Goal: Use online tool/utility: Utilize a website feature to perform a specific function

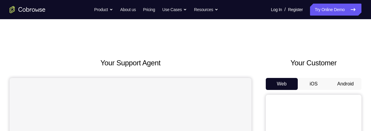
click at [344, 82] on button "Android" at bounding box center [346, 84] width 32 height 12
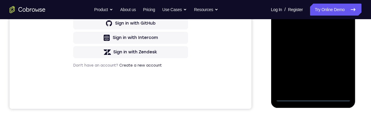
scroll to position [178, 0]
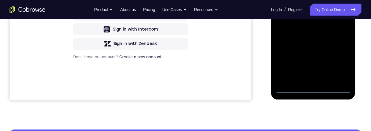
click at [313, 87] on div at bounding box center [312, 9] width 75 height 167
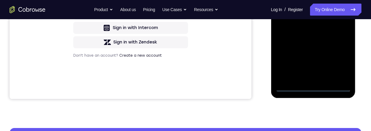
click at [340, 60] on div at bounding box center [312, 7] width 75 height 167
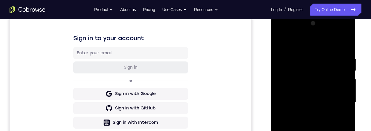
click at [318, 44] on div at bounding box center [312, 102] width 75 height 167
click at [338, 101] on div at bounding box center [312, 102] width 75 height 167
click at [307, 130] on div at bounding box center [312, 102] width 75 height 167
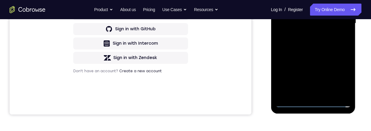
click at [299, 21] on div at bounding box center [312, 23] width 75 height 167
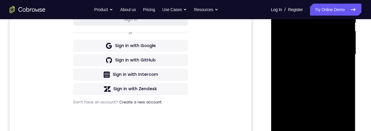
scroll to position [119, 0]
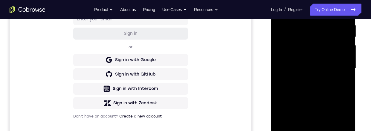
click at [301, 56] on div at bounding box center [312, 68] width 75 height 167
click at [306, 69] on div at bounding box center [312, 68] width 75 height 167
click at [308, 89] on div at bounding box center [312, 68] width 75 height 167
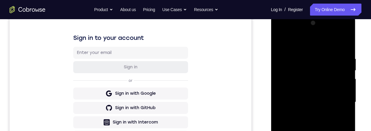
scroll to position [132, 0]
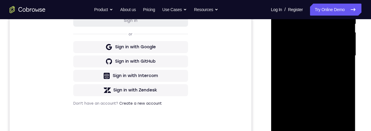
click at [311, 80] on div at bounding box center [312, 55] width 75 height 167
click at [304, 12] on div at bounding box center [312, 55] width 75 height 167
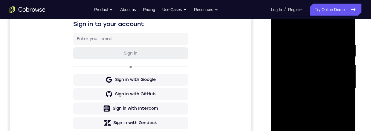
scroll to position [100, 0]
click at [339, 86] on div at bounding box center [312, 87] width 75 height 167
click at [343, 76] on div at bounding box center [312, 87] width 75 height 167
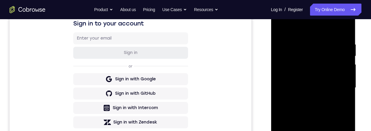
click at [343, 76] on div at bounding box center [312, 87] width 75 height 167
click at [343, 28] on div at bounding box center [312, 87] width 75 height 167
click at [327, 130] on div at bounding box center [312, 87] width 75 height 167
click at [322, 120] on div at bounding box center [312, 87] width 75 height 167
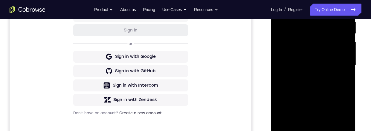
click at [310, 74] on div at bounding box center [312, 64] width 75 height 167
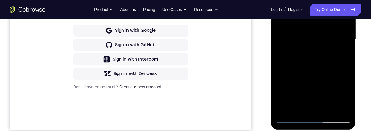
scroll to position [100, 0]
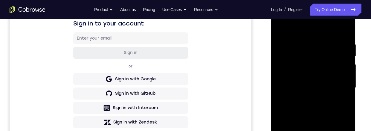
click at [280, 28] on div at bounding box center [312, 87] width 75 height 167
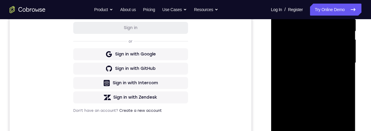
click at [296, 70] on div at bounding box center [312, 62] width 75 height 167
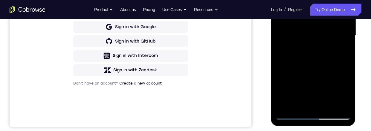
click at [345, 93] on div at bounding box center [312, 35] width 75 height 167
click at [346, 94] on div at bounding box center [312, 35] width 75 height 167
click at [346, 95] on div at bounding box center [312, 35] width 75 height 167
click at [346, 94] on div at bounding box center [312, 35] width 75 height 167
click at [345, 94] on div at bounding box center [312, 35] width 75 height 167
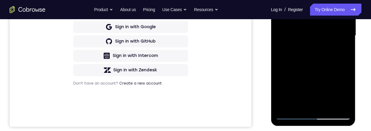
scroll to position [101, 0]
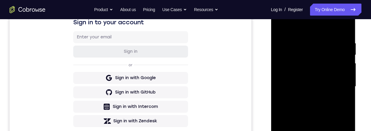
click at [280, 28] on div at bounding box center [312, 86] width 75 height 167
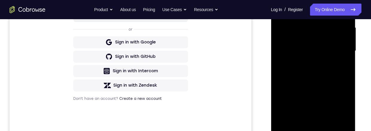
click at [300, 74] on div at bounding box center [312, 50] width 75 height 167
click at [345, 109] on div at bounding box center [312, 50] width 75 height 167
click at [345, 107] on div at bounding box center [312, 50] width 75 height 167
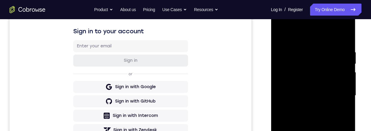
click at [280, 36] on div at bounding box center [312, 95] width 75 height 167
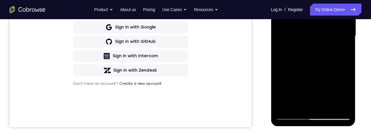
click at [325, 62] on div at bounding box center [312, 35] width 75 height 167
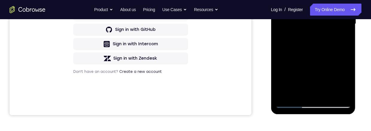
scroll to position [102, 0]
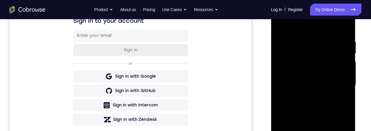
click at [283, 24] on div at bounding box center [312, 84] width 75 height 167
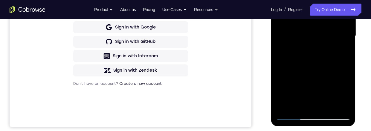
scroll to position [135, 0]
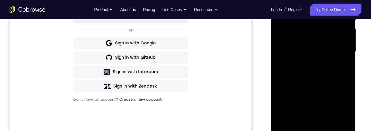
click at [324, 93] on div at bounding box center [312, 51] width 75 height 167
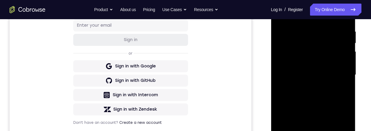
click at [302, 43] on div at bounding box center [312, 74] width 75 height 167
click at [339, 43] on div at bounding box center [312, 74] width 75 height 167
click at [368, 81] on div "Your Support Agent Your Customer Web iOS Android Next Steps We’d be happy to gi…" at bounding box center [185, 104] width 371 height 395
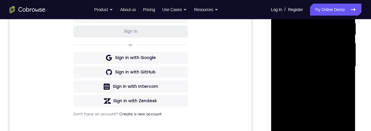
scroll to position [142, 0]
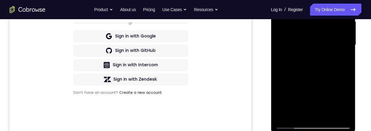
click at [299, 113] on div at bounding box center [312, 44] width 75 height 167
click at [305, 79] on div at bounding box center [312, 44] width 75 height 167
click at [340, 54] on div at bounding box center [312, 44] width 75 height 167
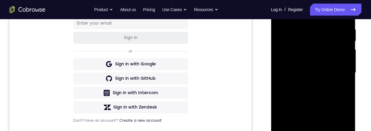
click at [317, 37] on div at bounding box center [312, 72] width 75 height 167
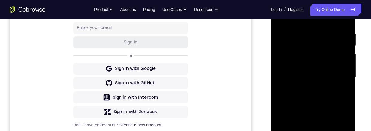
scroll to position [106, 0]
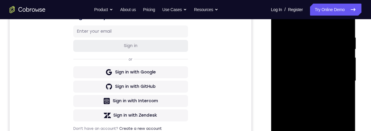
click at [355, 59] on div at bounding box center [313, 82] width 85 height 178
click at [356, 64] on div at bounding box center [313, 82] width 85 height 179
click at [282, 20] on div at bounding box center [312, 80] width 75 height 167
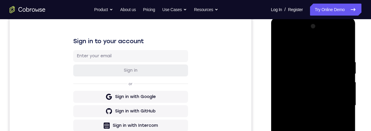
click at [280, 44] on div at bounding box center [312, 105] width 75 height 167
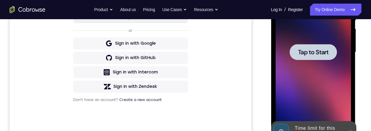
scroll to position [172, 0]
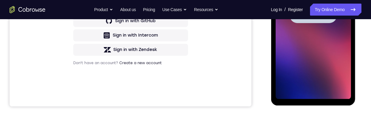
click at [308, 12] on span "Tap to Start" at bounding box center [313, 15] width 31 height 6
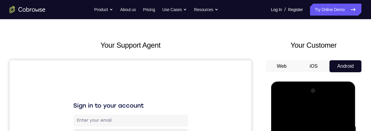
scroll to position [154, 0]
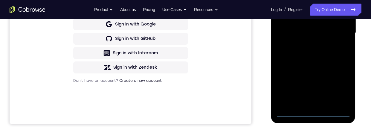
click at [311, 113] on div at bounding box center [312, 32] width 75 height 167
click at [339, 86] on div at bounding box center [312, 32] width 75 height 167
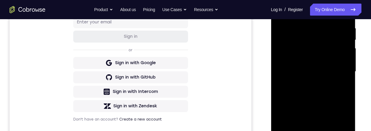
scroll to position [83, 0]
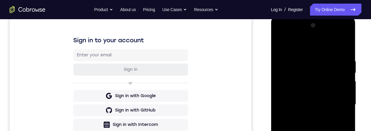
click at [290, 46] on div at bounding box center [312, 104] width 75 height 167
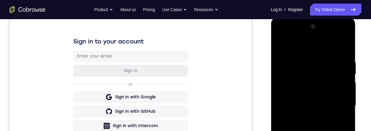
click at [288, 49] on div at bounding box center [312, 105] width 75 height 167
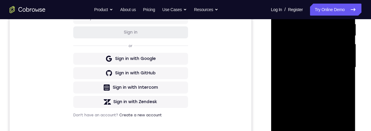
click at [334, 68] on div at bounding box center [312, 67] width 75 height 167
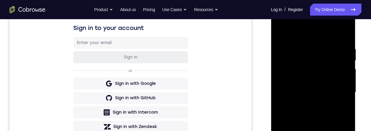
scroll to position [139, 0]
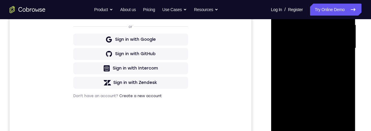
click at [303, 118] on div at bounding box center [312, 47] width 75 height 167
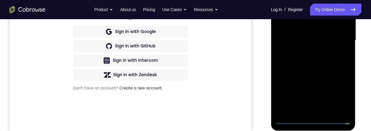
click at [292, 35] on div at bounding box center [312, 40] width 75 height 167
click at [313, 27] on div at bounding box center [312, 40] width 75 height 167
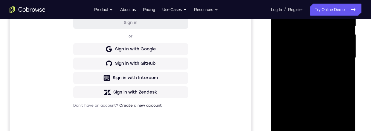
scroll to position [128, 0]
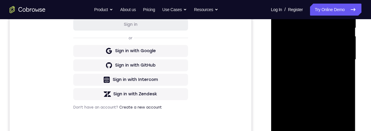
click at [331, 60] on div at bounding box center [312, 59] width 75 height 167
click at [330, 80] on div at bounding box center [312, 59] width 75 height 167
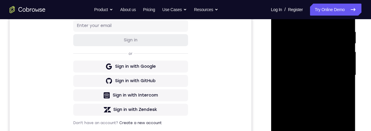
click at [326, 99] on div at bounding box center [312, 74] width 75 height 167
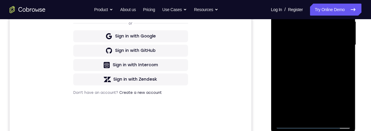
click at [328, 114] on div at bounding box center [312, 44] width 75 height 167
click at [323, 77] on div at bounding box center [312, 44] width 75 height 167
click at [323, 41] on div at bounding box center [312, 44] width 75 height 167
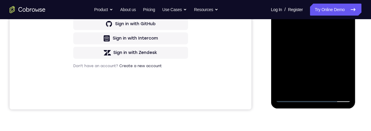
scroll to position [172, 0]
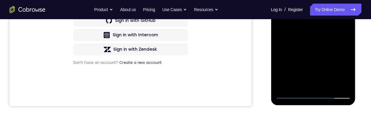
click at [298, 82] on div at bounding box center [312, 14] width 75 height 167
click at [304, 50] on div at bounding box center [312, 14] width 75 height 167
click at [343, 25] on div at bounding box center [312, 14] width 75 height 167
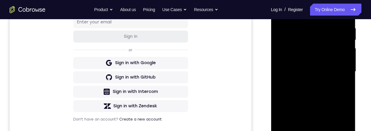
click at [280, 13] on div at bounding box center [312, 71] width 75 height 167
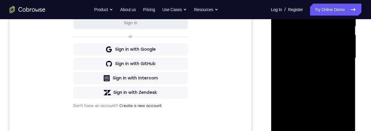
click at [325, 80] on div at bounding box center [312, 57] width 75 height 167
click at [346, 115] on div at bounding box center [312, 57] width 75 height 167
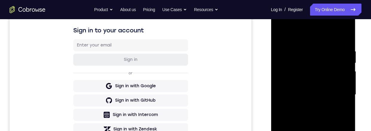
scroll to position [88, 0]
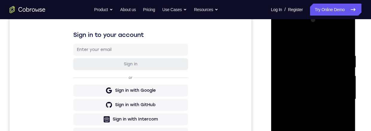
click at [280, 39] on div at bounding box center [312, 98] width 75 height 167
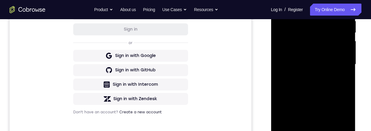
click at [325, 85] on div at bounding box center [312, 64] width 75 height 167
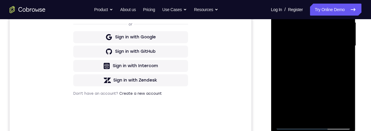
scroll to position [151, 0]
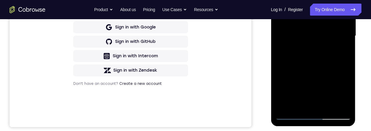
click at [345, 94] on div at bounding box center [312, 35] width 75 height 167
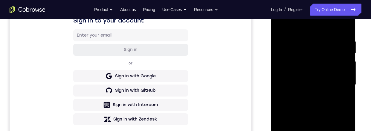
click at [280, 25] on div at bounding box center [312, 84] width 75 height 167
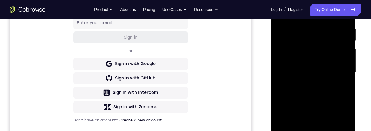
scroll to position [89, 0]
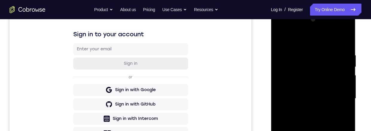
click at [282, 39] on div at bounding box center [312, 98] width 75 height 167
click at [272, 111] on div at bounding box center [313, 99] width 85 height 178
click at [347, 96] on div at bounding box center [312, 98] width 75 height 167
click at [350, 90] on div at bounding box center [312, 98] width 75 height 167
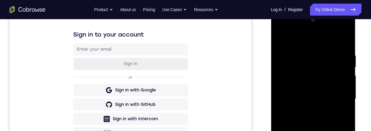
click at [345, 95] on div at bounding box center [312, 98] width 75 height 167
click at [279, 52] on div at bounding box center [312, 98] width 75 height 167
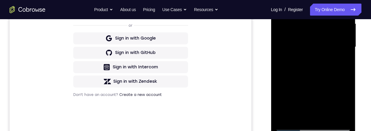
click at [281, 77] on div at bounding box center [312, 46] width 75 height 167
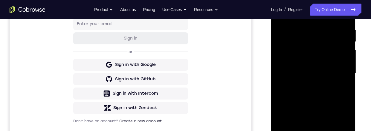
scroll to position [94, 0]
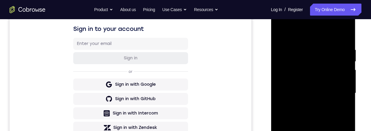
click at [278, 70] on div at bounding box center [312, 92] width 75 height 167
click at [307, 69] on div at bounding box center [312, 92] width 75 height 167
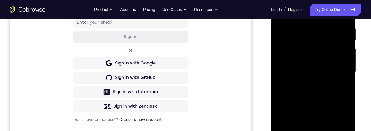
scroll to position [128, 0]
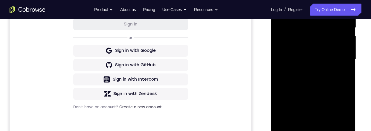
click at [290, 108] on div at bounding box center [312, 58] width 75 height 167
click at [280, 112] on div at bounding box center [312, 58] width 75 height 167
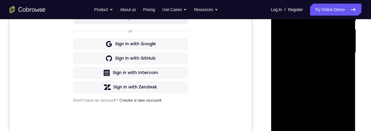
click at [346, 52] on div at bounding box center [312, 52] width 75 height 167
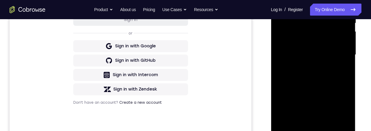
click at [347, 56] on div at bounding box center [312, 54] width 75 height 167
click at [280, 0] on div at bounding box center [312, 54] width 75 height 167
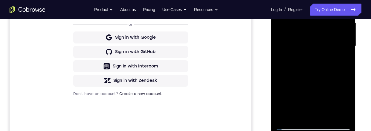
click at [328, 117] on div at bounding box center [312, 45] width 75 height 167
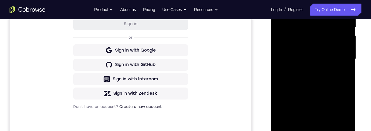
scroll to position [114, 0]
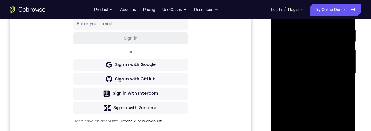
click at [282, 14] on div at bounding box center [312, 73] width 75 height 167
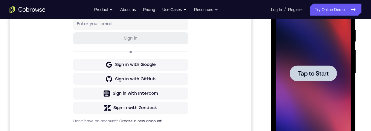
click at [306, 71] on span "Tap to Start" at bounding box center [313, 73] width 31 height 6
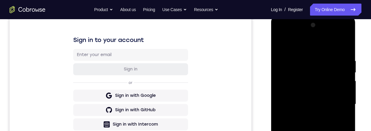
scroll to position [127, 0]
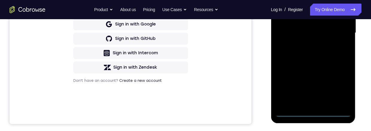
click at [312, 111] on div at bounding box center [312, 32] width 75 height 167
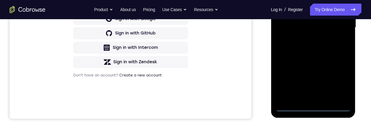
click at [339, 80] on div at bounding box center [312, 27] width 75 height 167
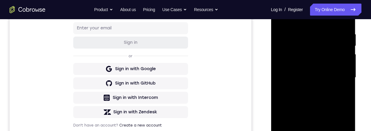
scroll to position [92, 0]
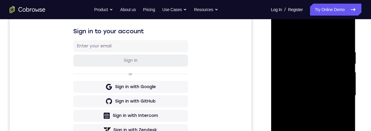
click at [319, 37] on div at bounding box center [312, 95] width 75 height 167
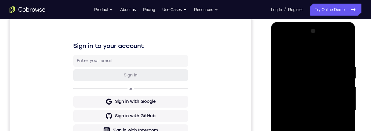
scroll to position [107, 0]
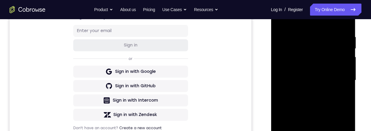
click at [338, 77] on div at bounding box center [312, 79] width 75 height 167
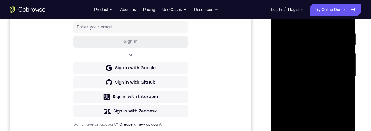
scroll to position [144, 0]
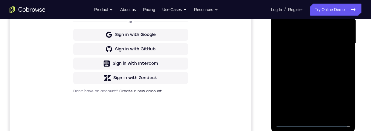
click at [305, 114] on div at bounding box center [312, 43] width 75 height 167
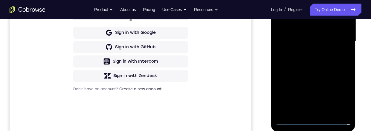
click at [328, 34] on div at bounding box center [312, 41] width 75 height 167
click at [299, 28] on div at bounding box center [312, 41] width 75 height 167
click at [335, 42] on div at bounding box center [312, 41] width 75 height 167
click at [333, 60] on div at bounding box center [312, 41] width 75 height 167
click at [325, 57] on div at bounding box center [312, 41] width 75 height 167
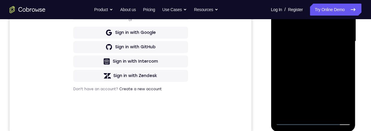
click at [333, 64] on div at bounding box center [312, 41] width 75 height 167
click at [328, 112] on div at bounding box center [312, 41] width 75 height 167
click at [328, 72] on div at bounding box center [312, 41] width 75 height 167
click at [327, 36] on div at bounding box center [312, 41] width 75 height 167
click at [281, 0] on div at bounding box center [312, 41] width 75 height 167
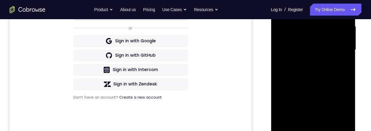
scroll to position [90, 0]
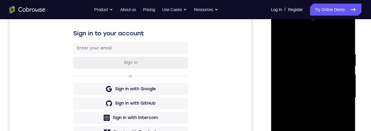
click at [281, 36] on div at bounding box center [312, 97] width 75 height 167
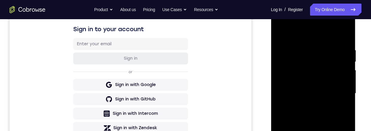
scroll to position [92, 0]
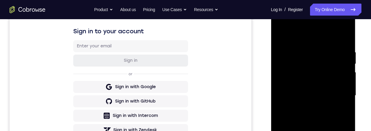
click at [280, 36] on div at bounding box center [312, 95] width 75 height 167
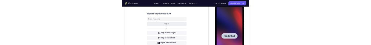
scroll to position [0, 0]
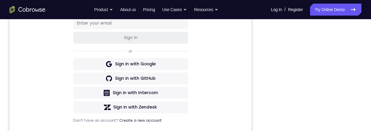
scroll to position [120, 0]
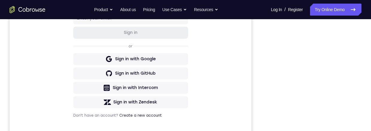
click at [361, 84] on div at bounding box center [314, 67] width 96 height 184
click at [361, 90] on div at bounding box center [314, 67] width 96 height 184
click at [360, 83] on div at bounding box center [314, 67] width 96 height 184
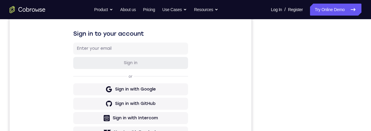
scroll to position [42, 0]
